Goal: Information Seeking & Learning: Learn about a topic

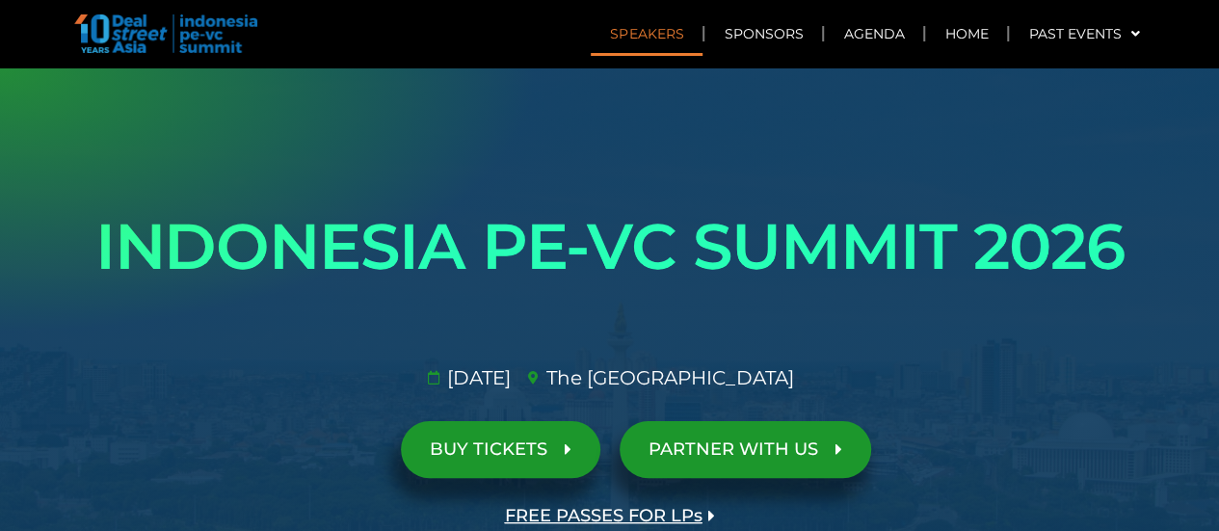
click at [664, 27] on link "Speakers" at bounding box center [646, 34] width 112 height 44
click at [961, 34] on link "Home" at bounding box center [966, 34] width 82 height 44
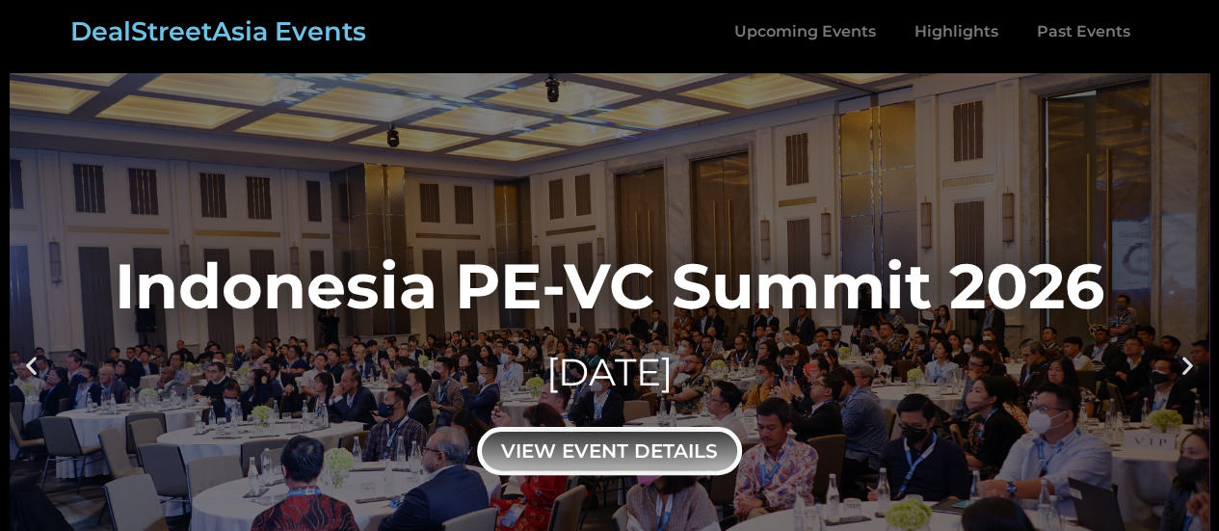
click at [675, 455] on div "view event details" at bounding box center [609, 451] width 265 height 48
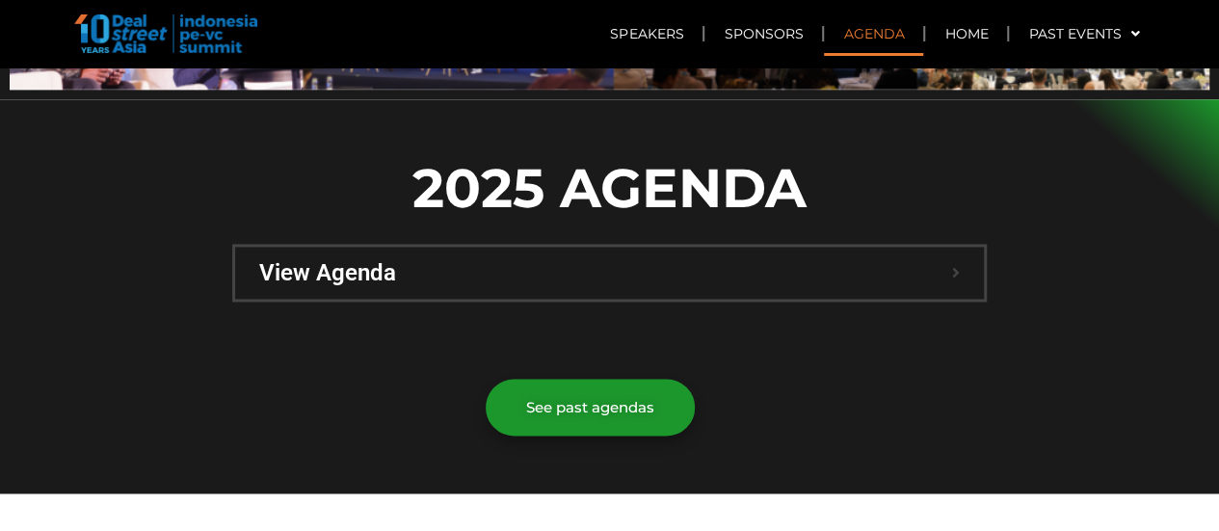
scroll to position [1373, 0]
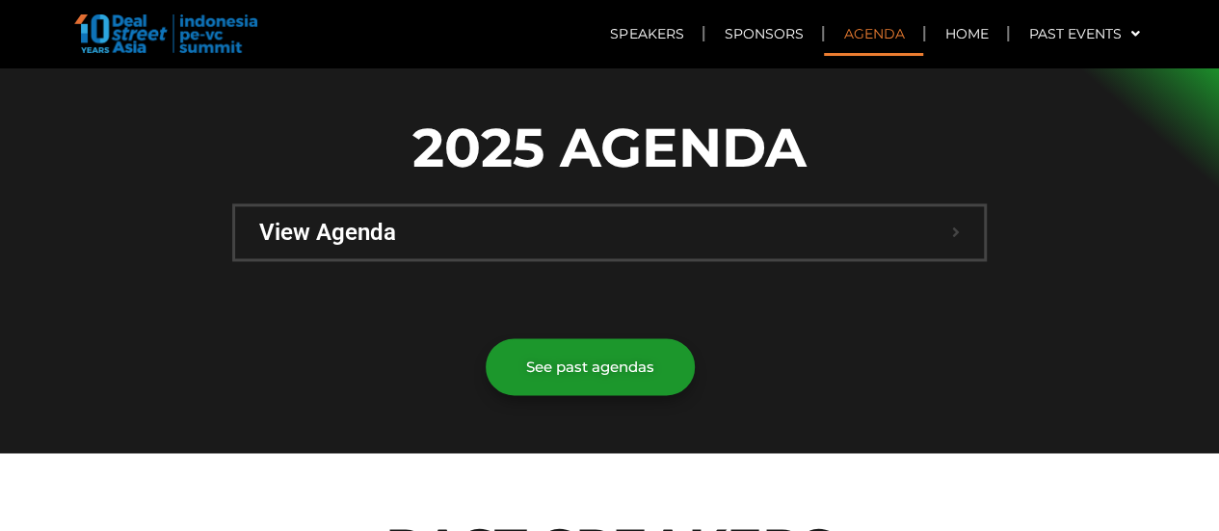
click at [948, 221] on span "View Agenda" at bounding box center [605, 232] width 693 height 23
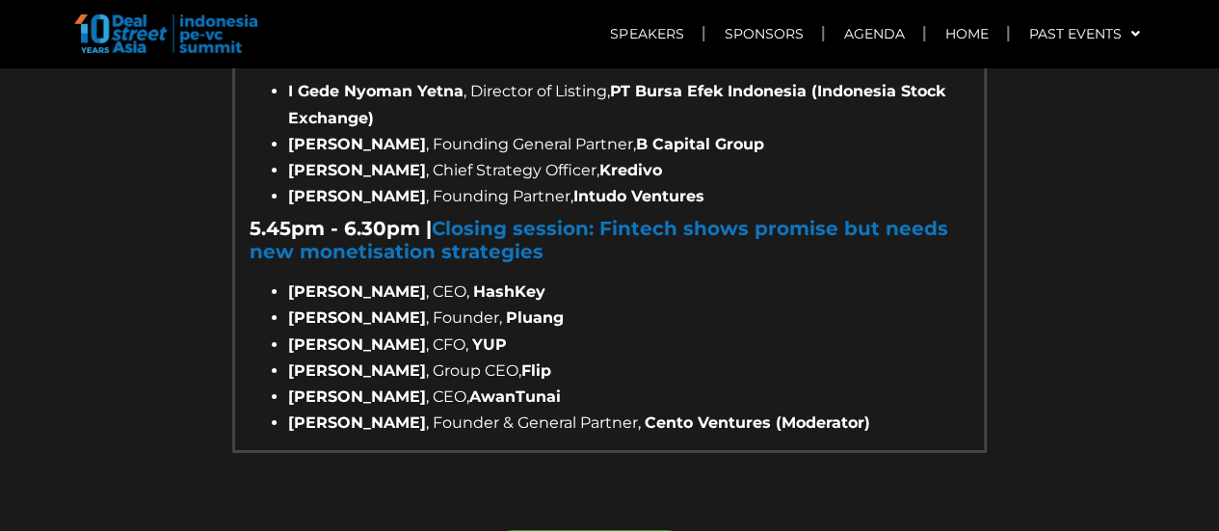
scroll to position [3430, 0]
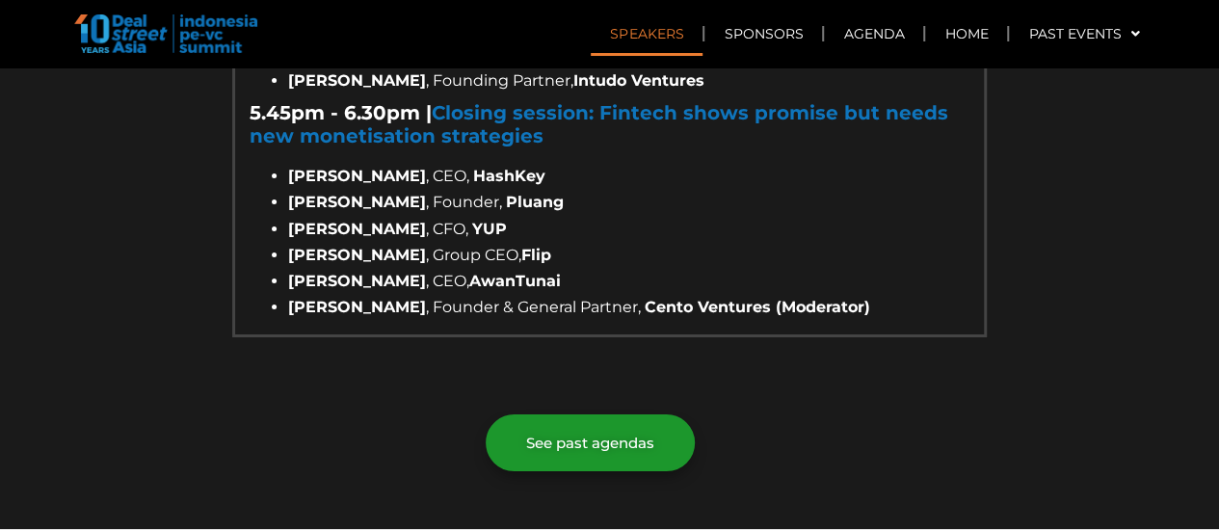
click at [632, 20] on link "Speakers" at bounding box center [646, 34] width 112 height 44
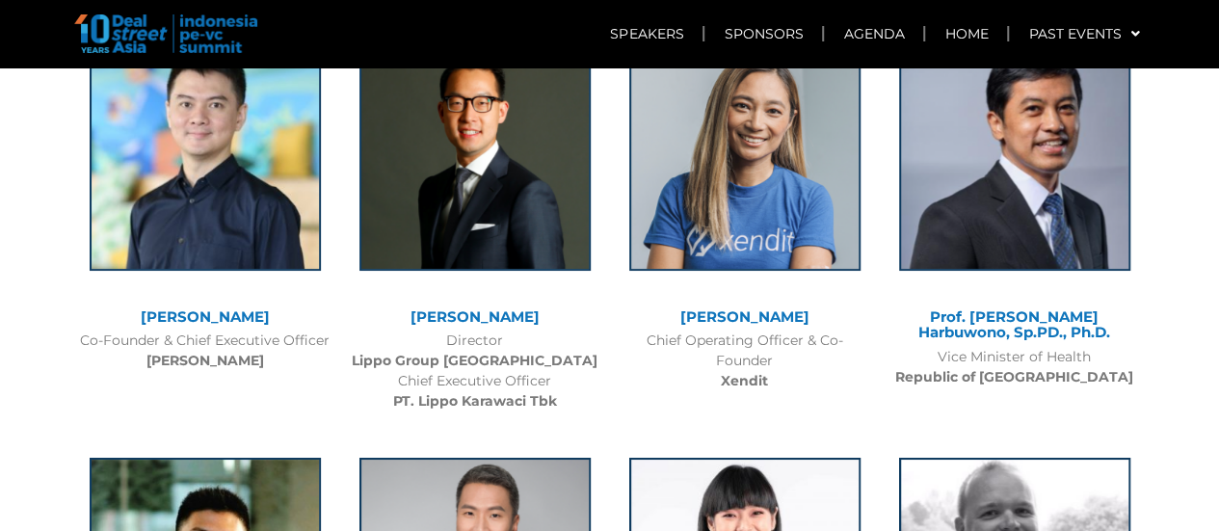
scroll to position [7009, 0]
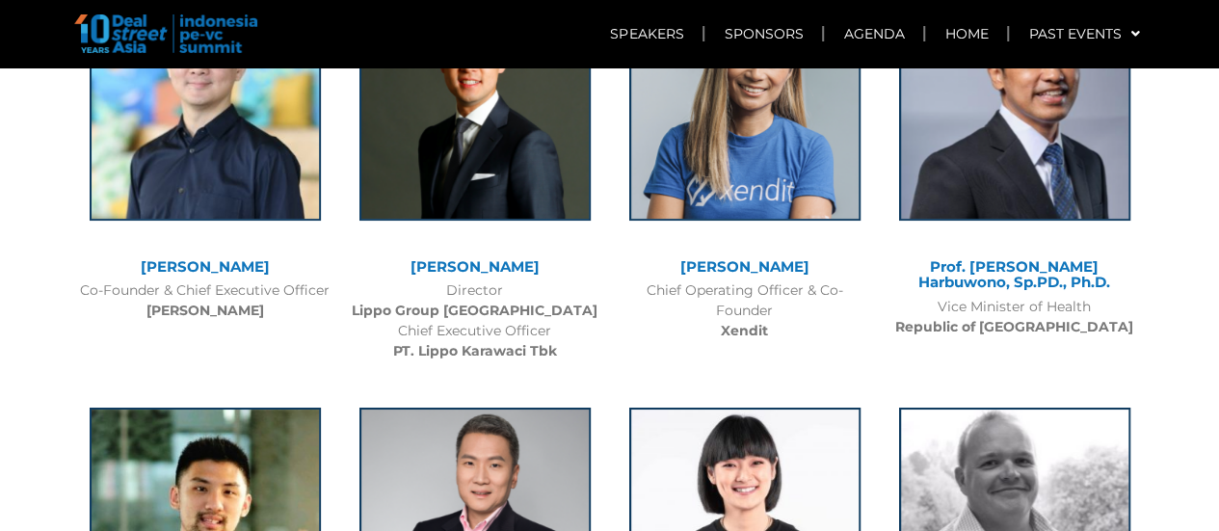
click at [235, 45] on img at bounding box center [165, 33] width 183 height 39
click at [978, 40] on link "Home" at bounding box center [966, 34] width 82 height 44
